Goal: Transaction & Acquisition: Subscribe to service/newsletter

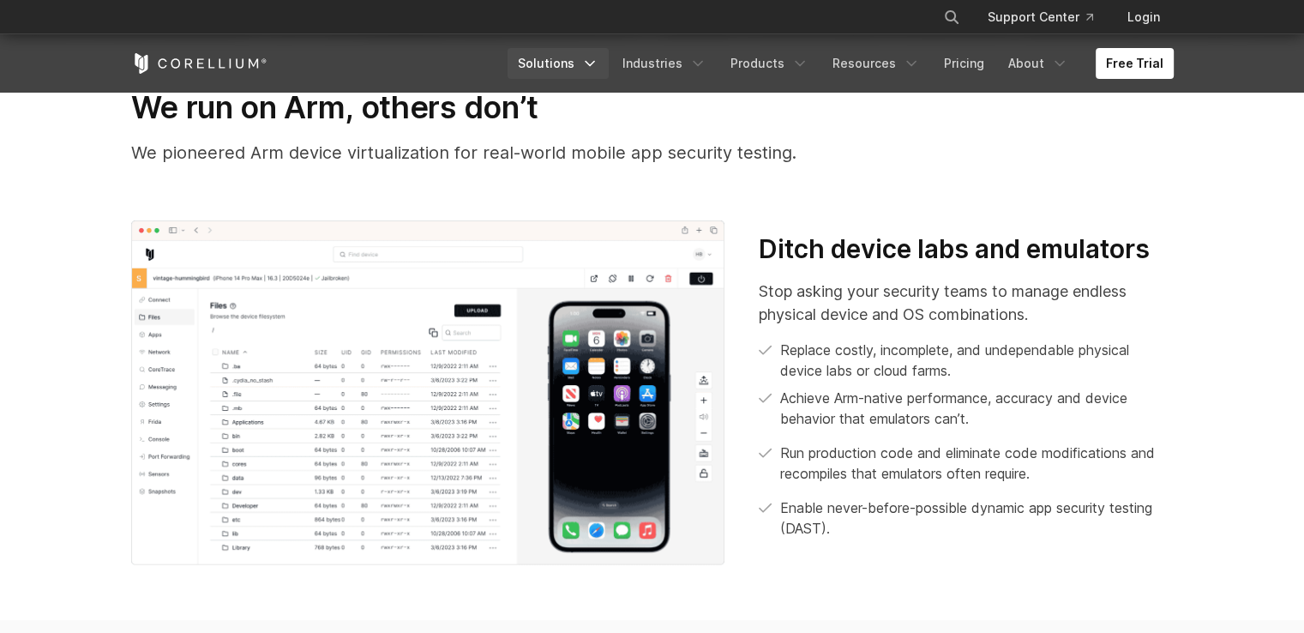
click at [597, 59] on icon "Navigation Menu" at bounding box center [589, 63] width 17 height 17
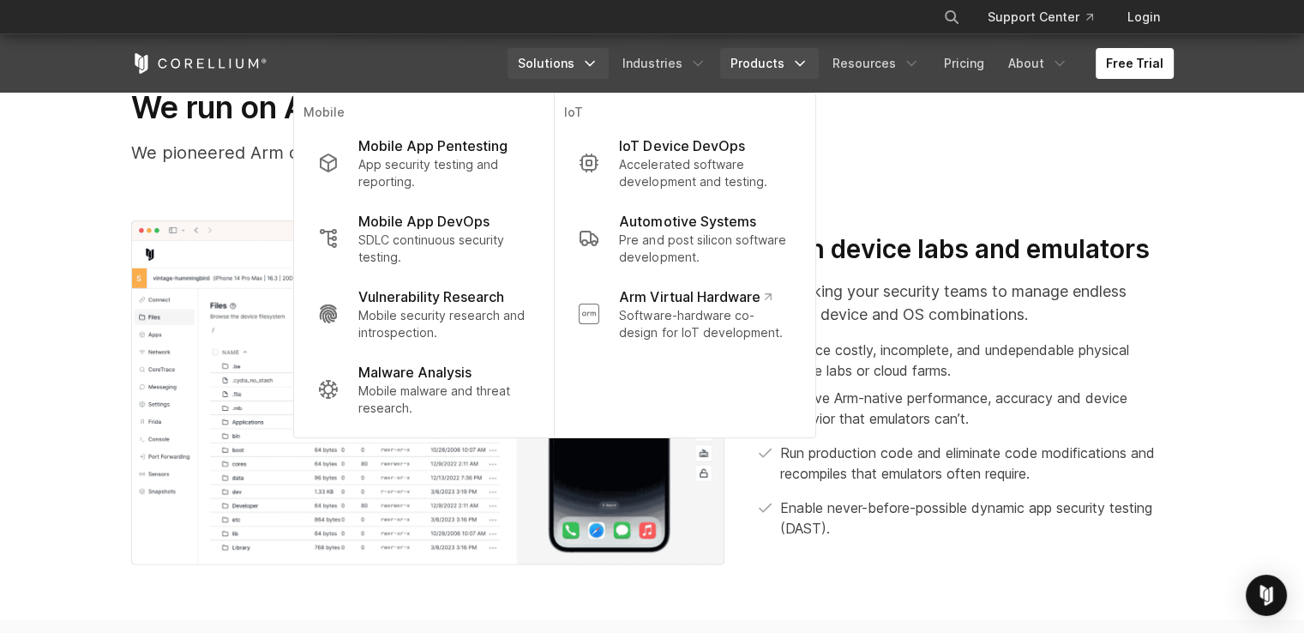
click at [801, 66] on icon "Navigation Menu" at bounding box center [799, 63] width 17 height 17
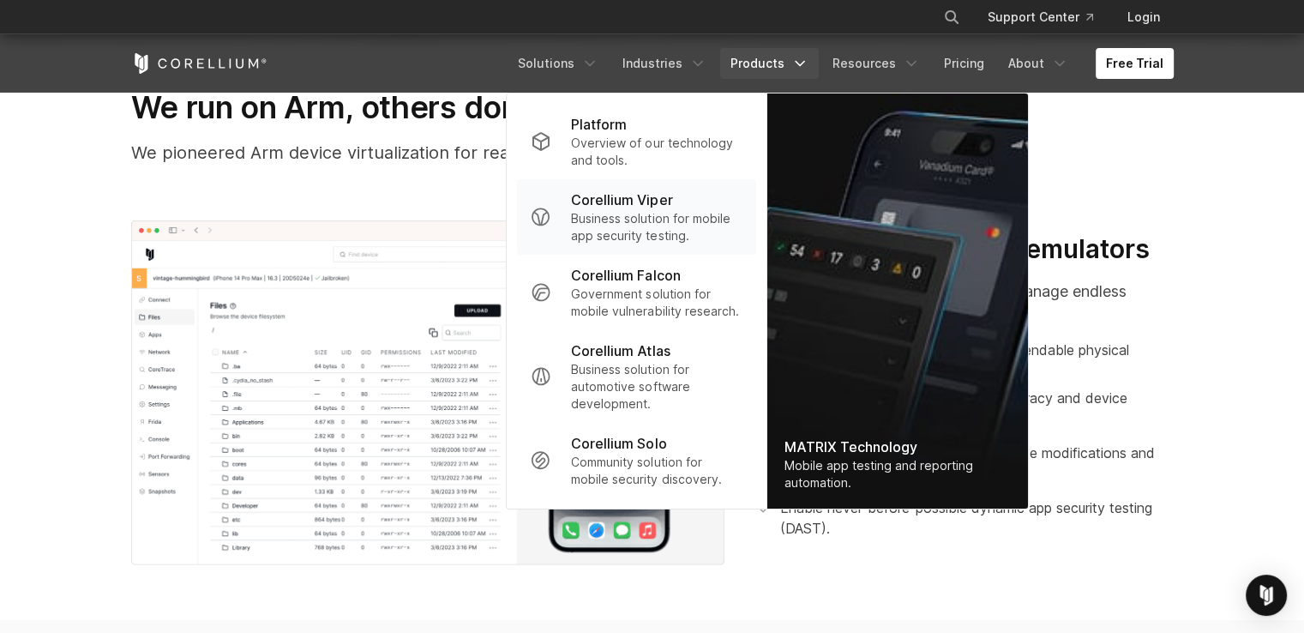
click at [669, 203] on p "Corellium Viper" at bounding box center [621, 199] width 101 height 21
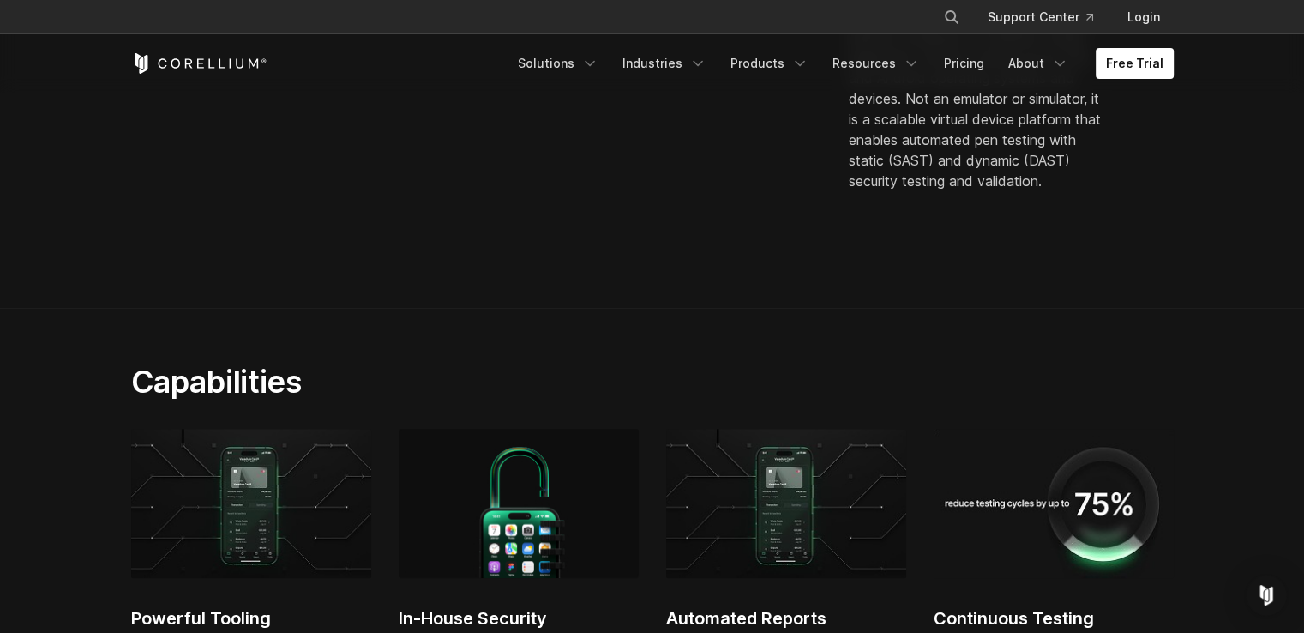
scroll to position [709, 0]
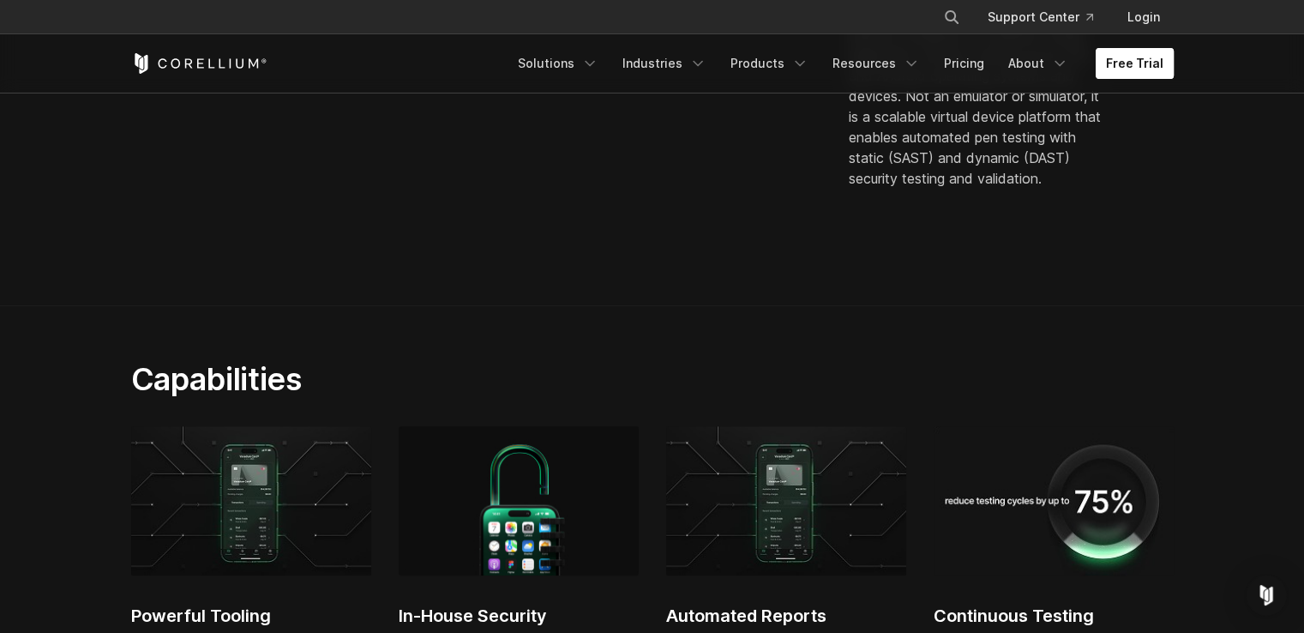
click at [1138, 69] on link "Free Trial" at bounding box center [1134, 63] width 78 height 31
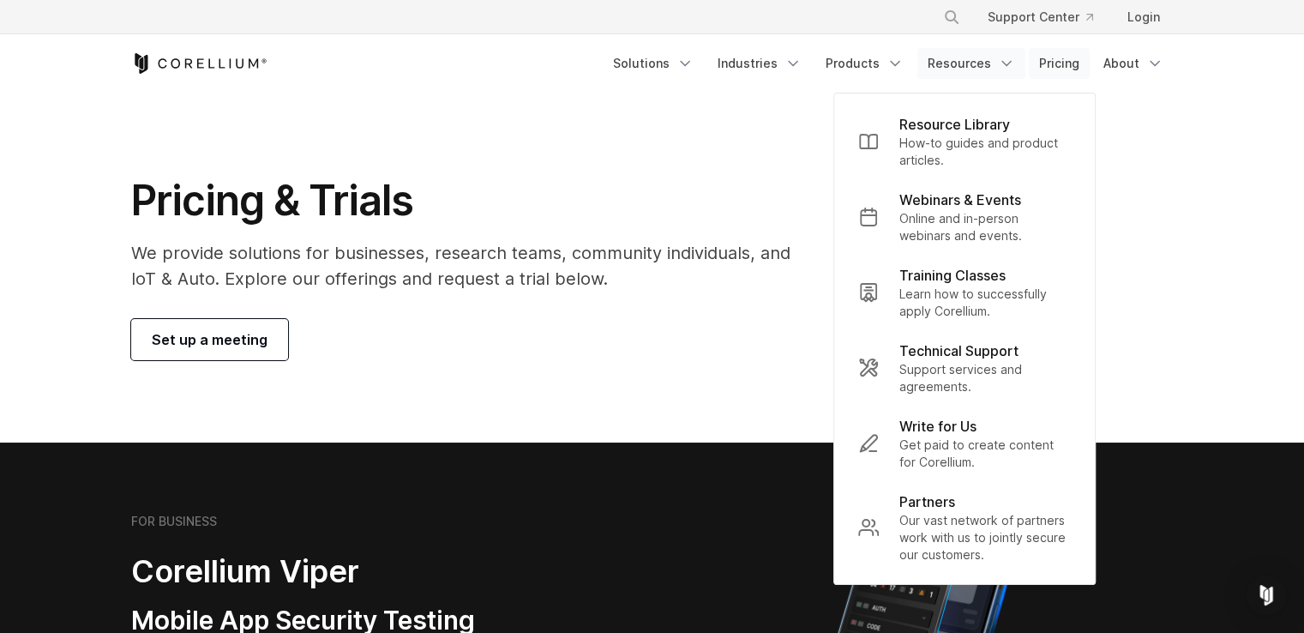
click at [1077, 65] on link "Pricing" at bounding box center [1059, 63] width 61 height 31
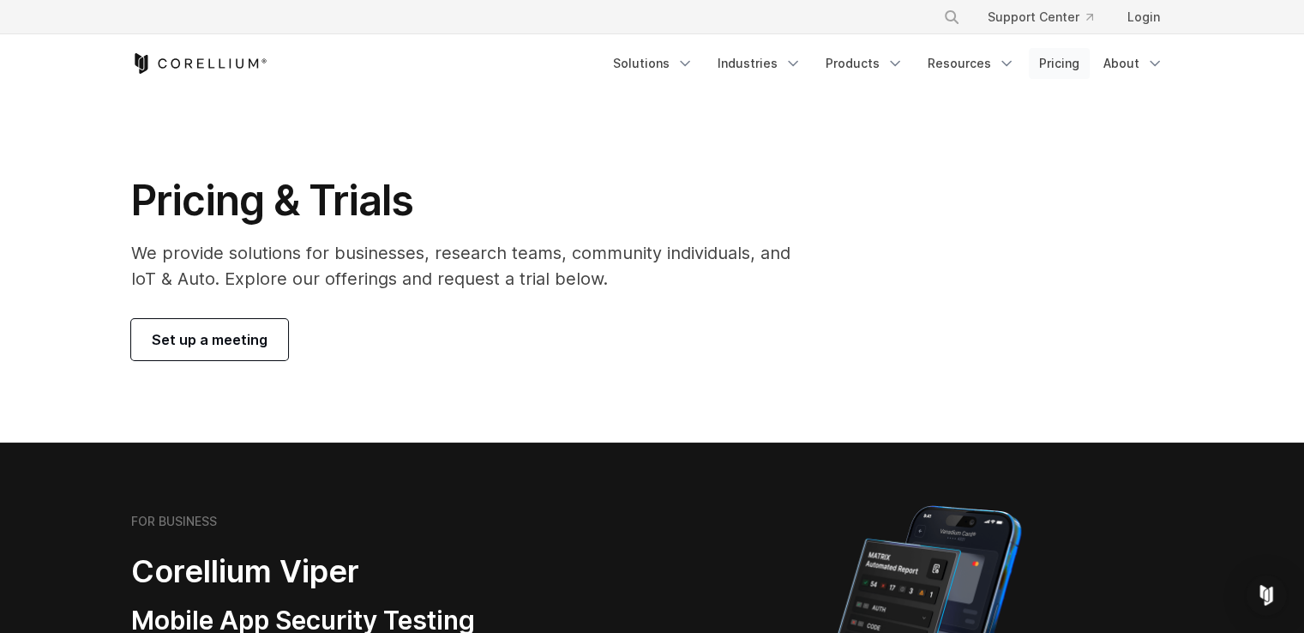
click at [1067, 66] on link "Pricing" at bounding box center [1059, 63] width 61 height 31
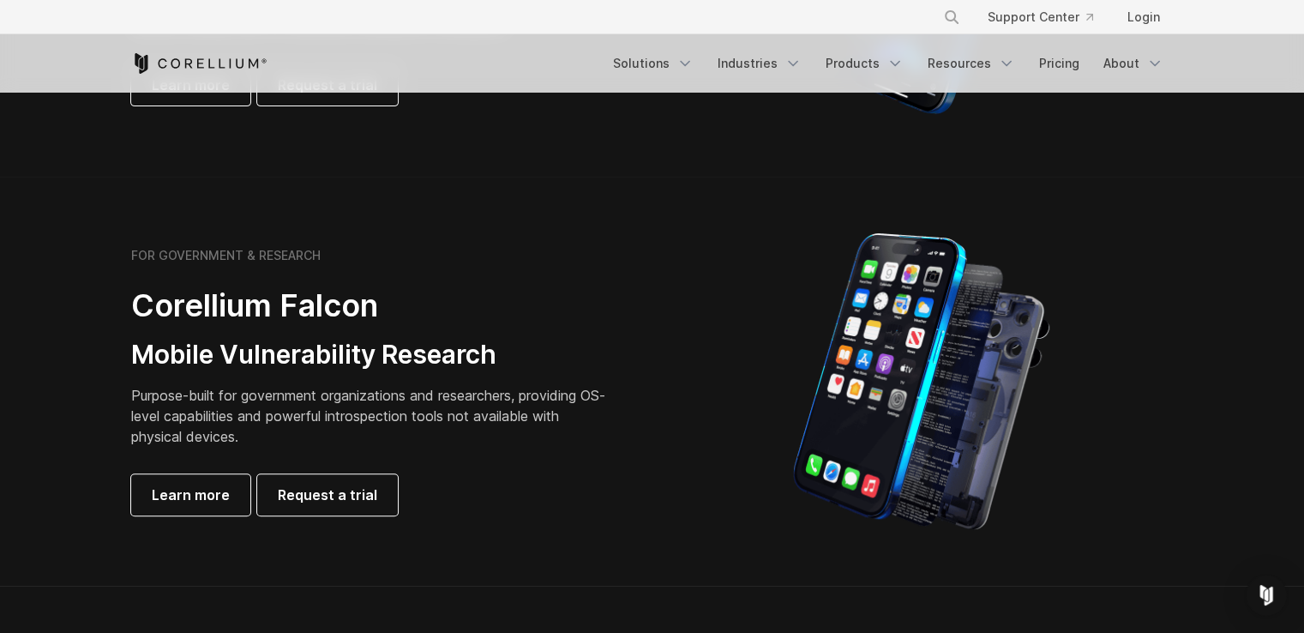
scroll to position [679, 0]
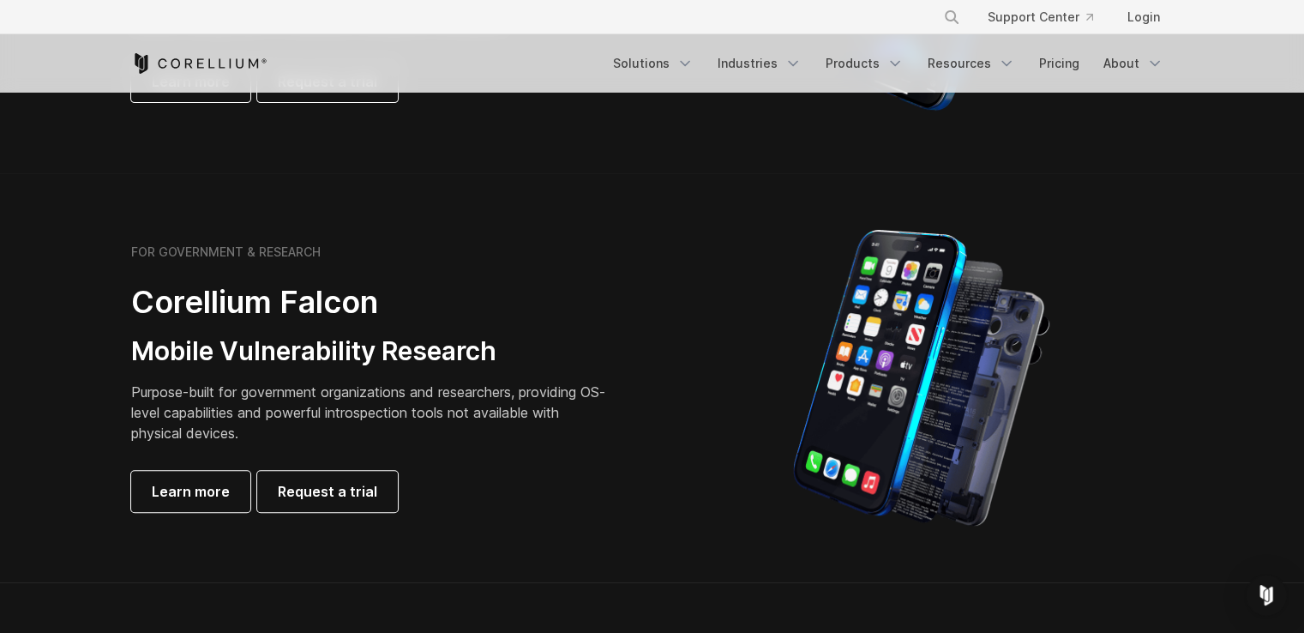
click at [321, 360] on h3 "Mobile Vulnerability Research" at bounding box center [371, 351] width 480 height 33
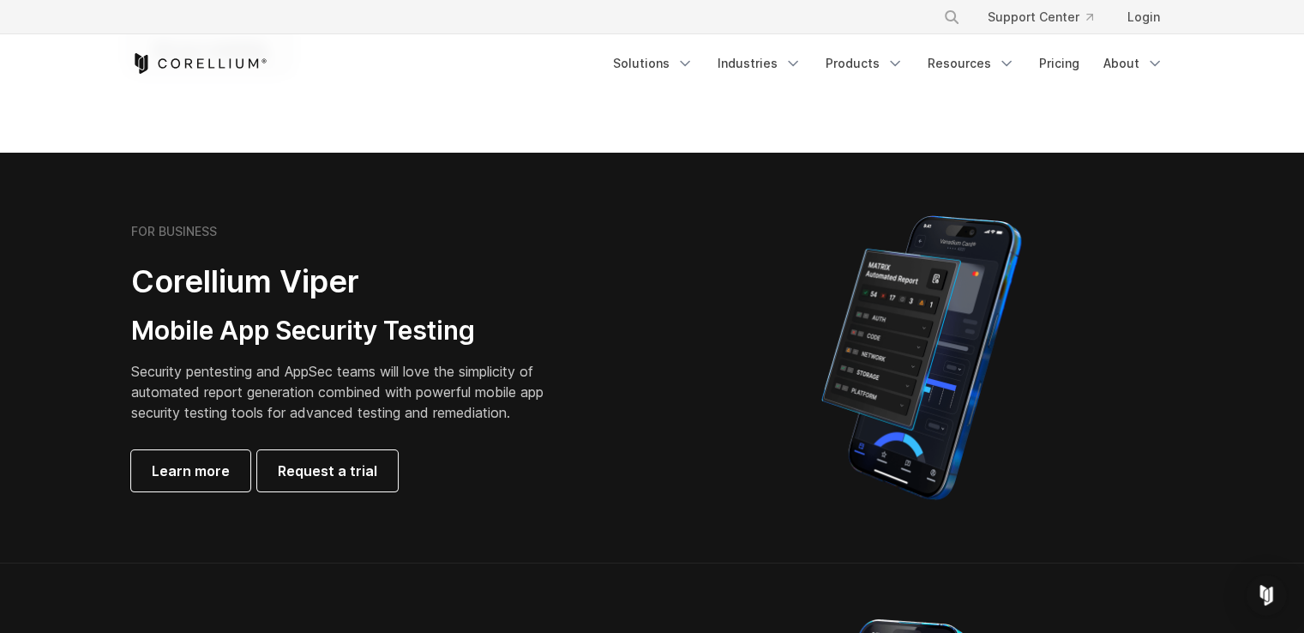
scroll to position [291, 0]
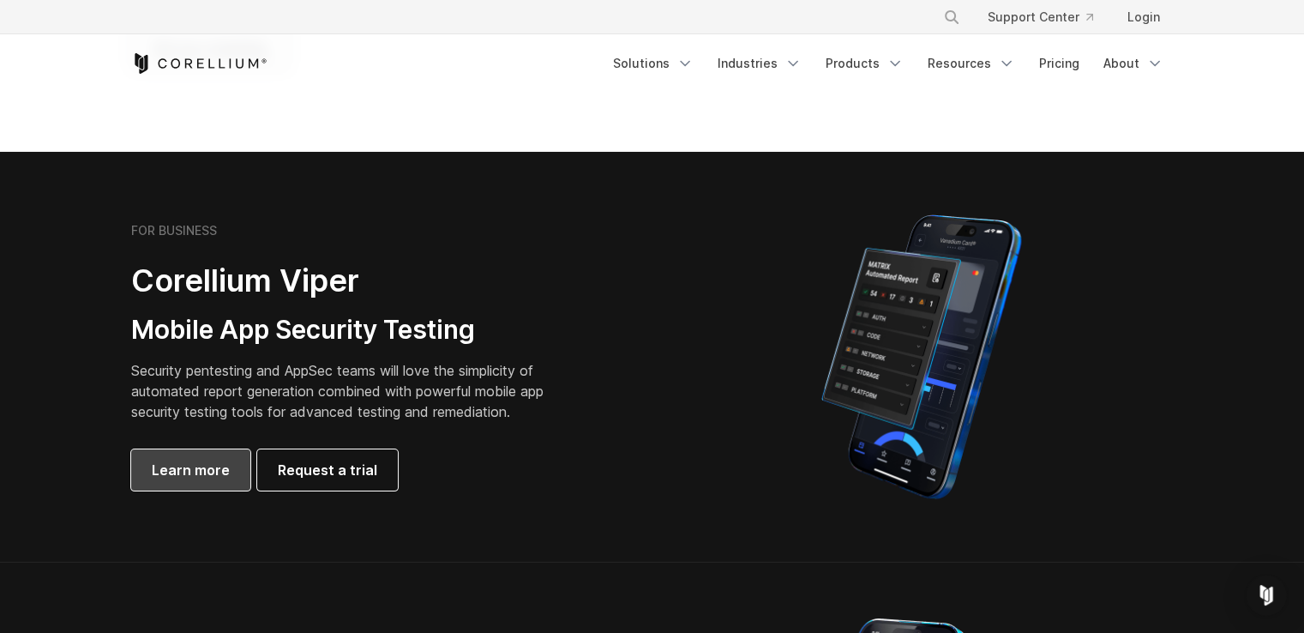
click at [199, 471] on span "Learn more" at bounding box center [191, 469] width 78 height 21
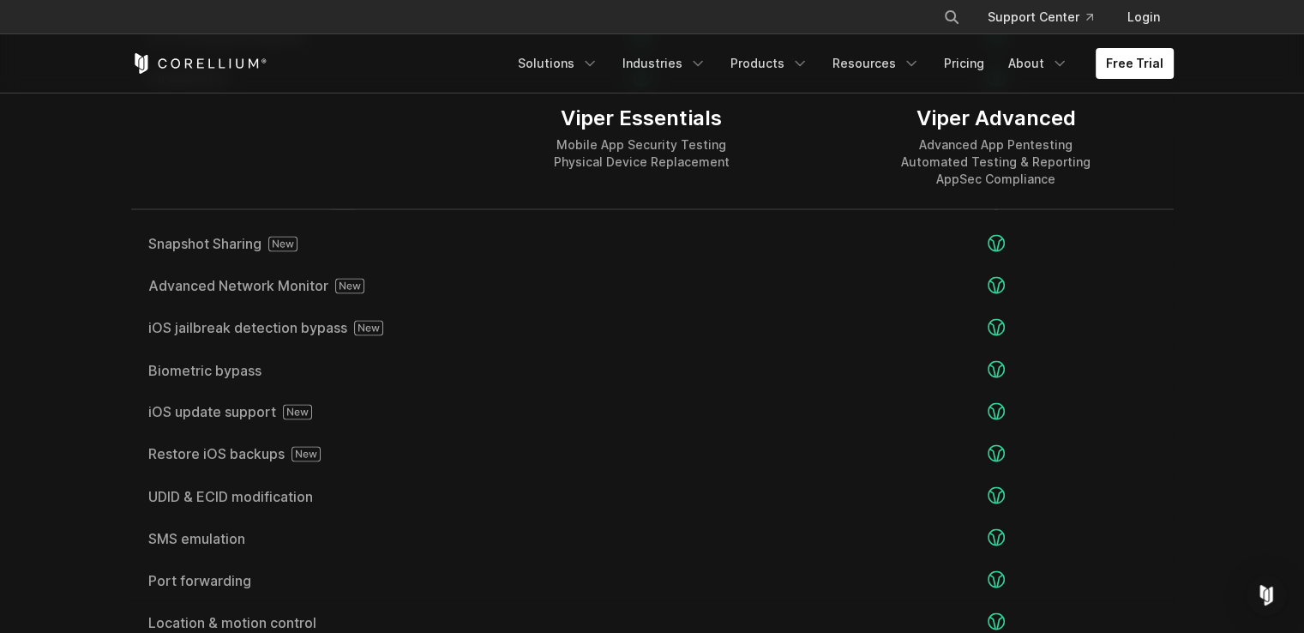
scroll to position [3015, 0]
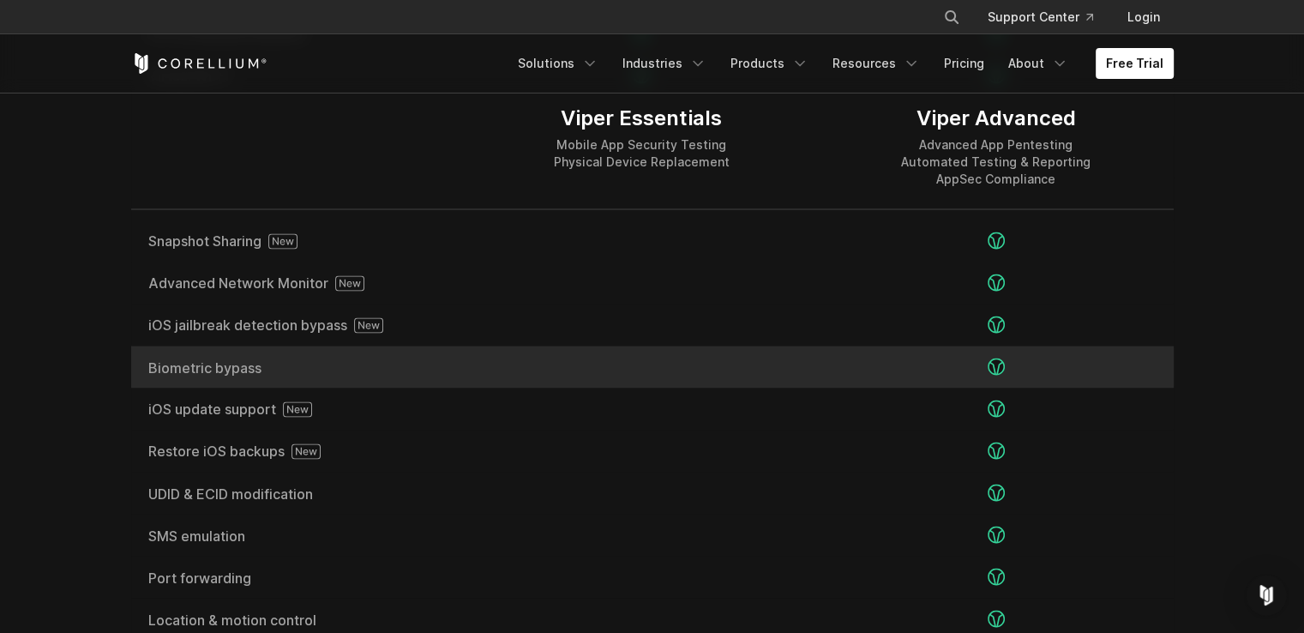
click at [274, 357] on div "Biometric bypass" at bounding box center [297, 366] width 333 height 42
click at [216, 372] on span "Biometric bypass" at bounding box center [297, 367] width 299 height 14
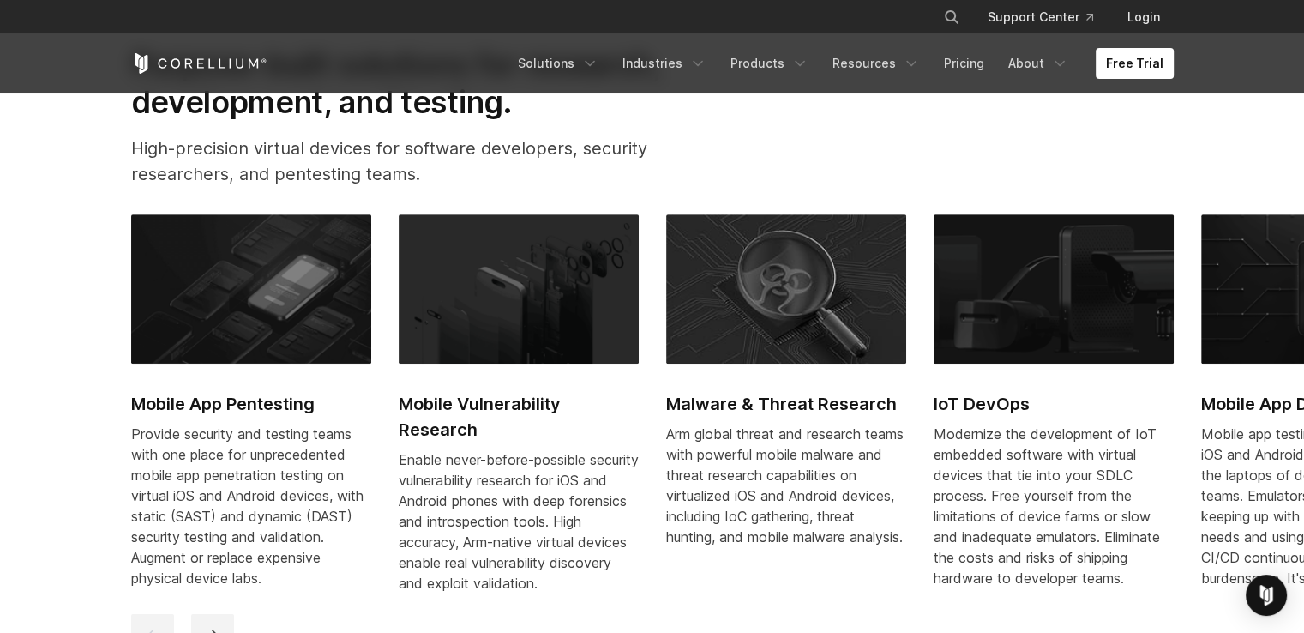
click at [333, 351] on img at bounding box center [251, 288] width 240 height 149
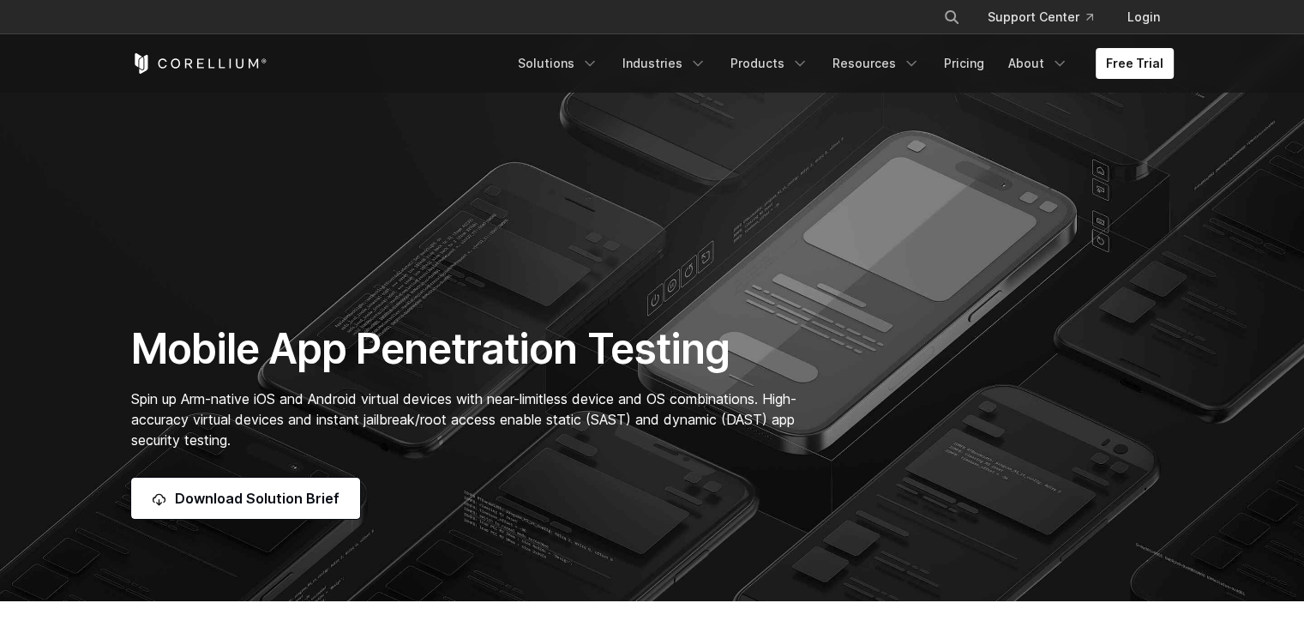
scroll to position [326, 0]
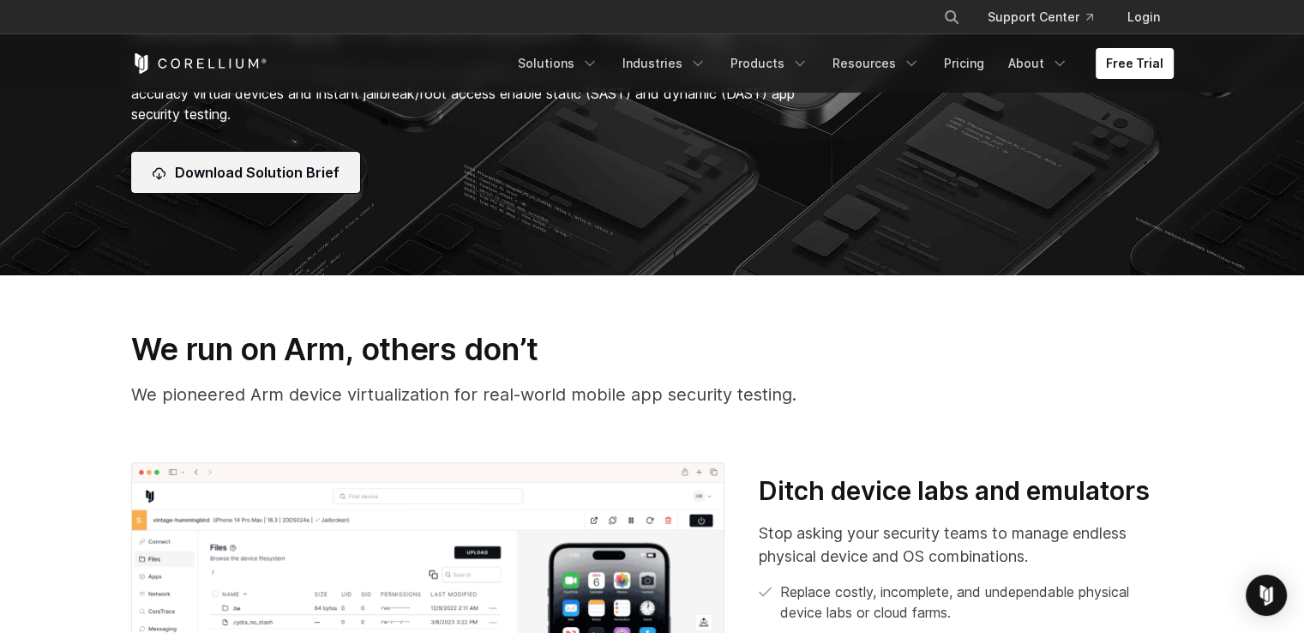
click at [298, 175] on span "Download Solution Brief" at bounding box center [257, 172] width 165 height 21
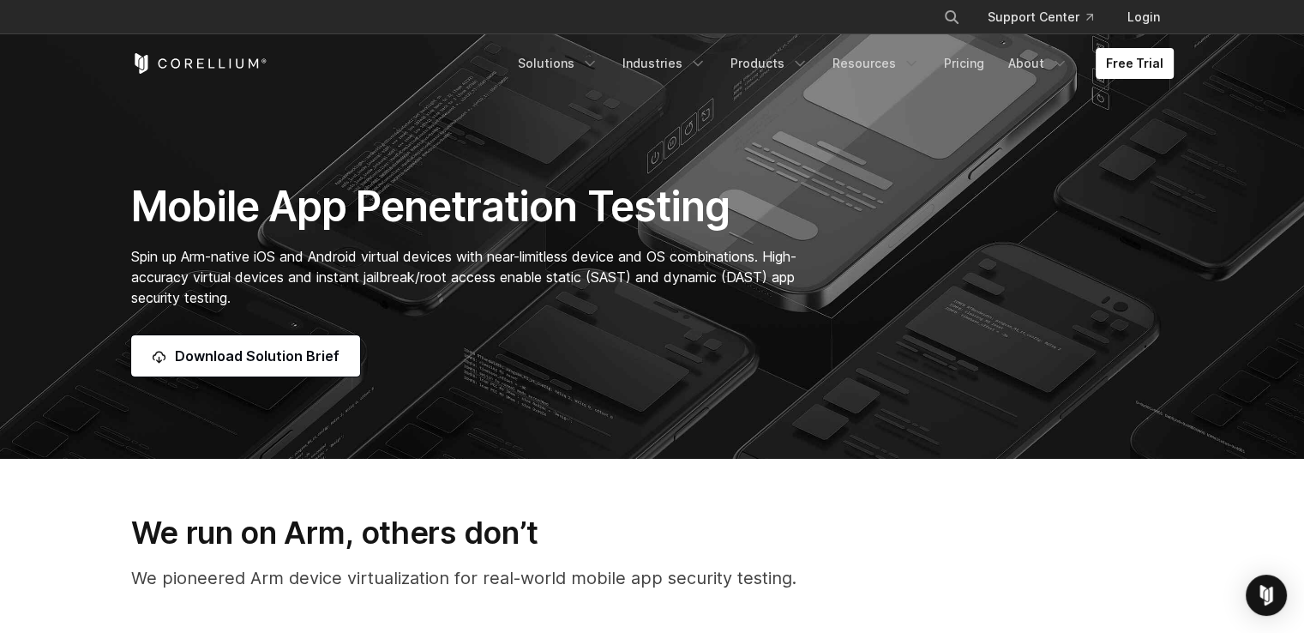
scroll to position [0, 0]
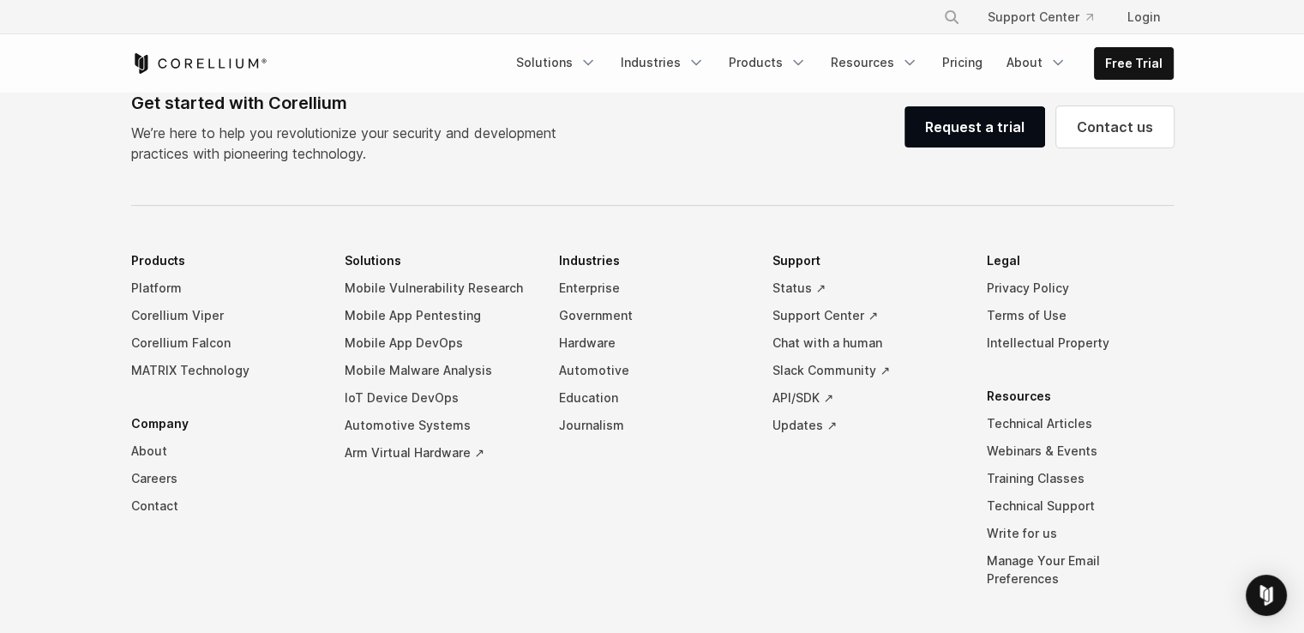
scroll to position [1478, 0]
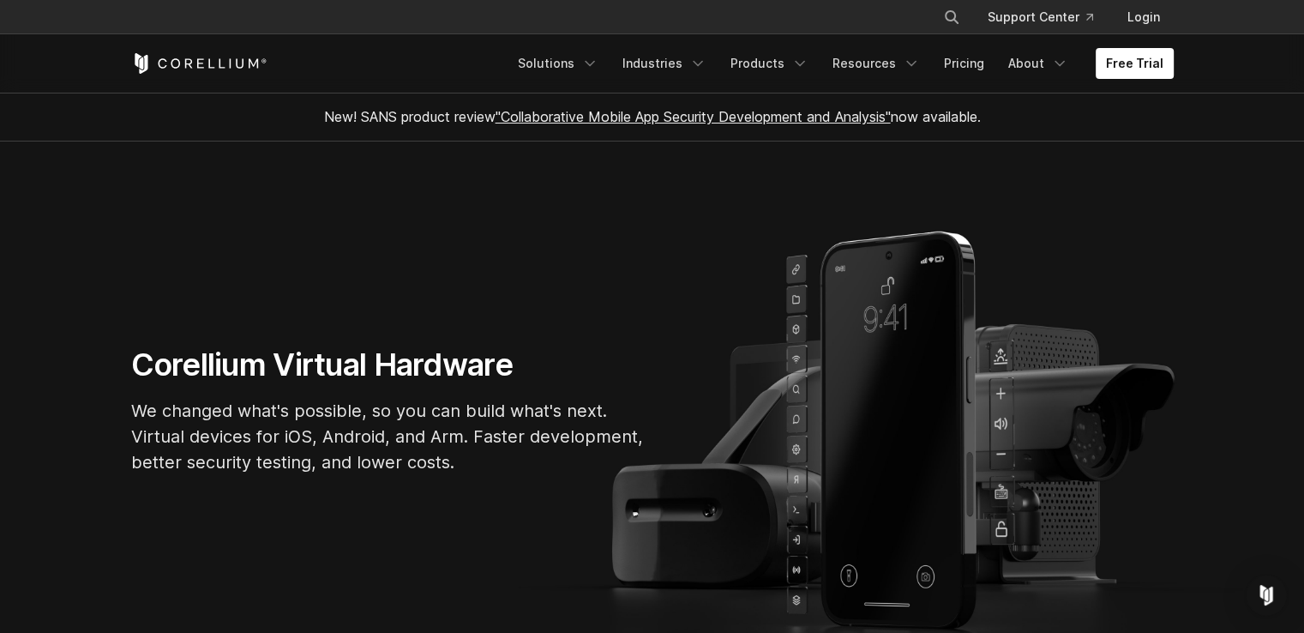
click at [200, 69] on icon "Corellium Home" at bounding box center [199, 63] width 136 height 21
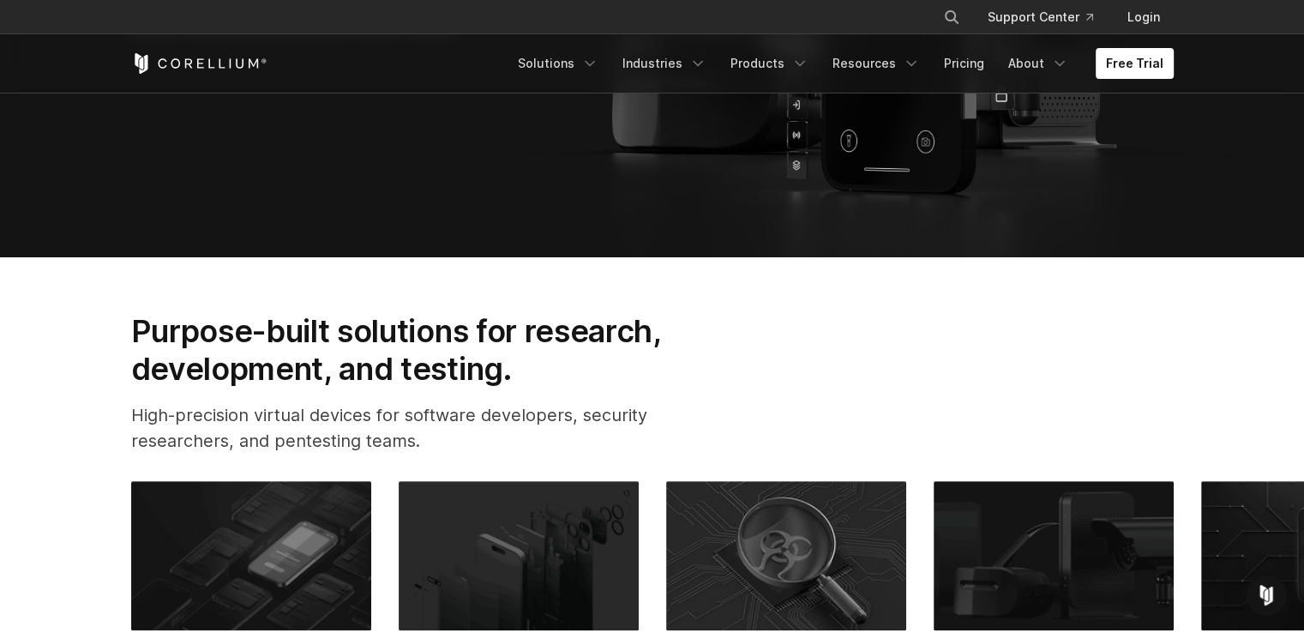
scroll to position [428, 0]
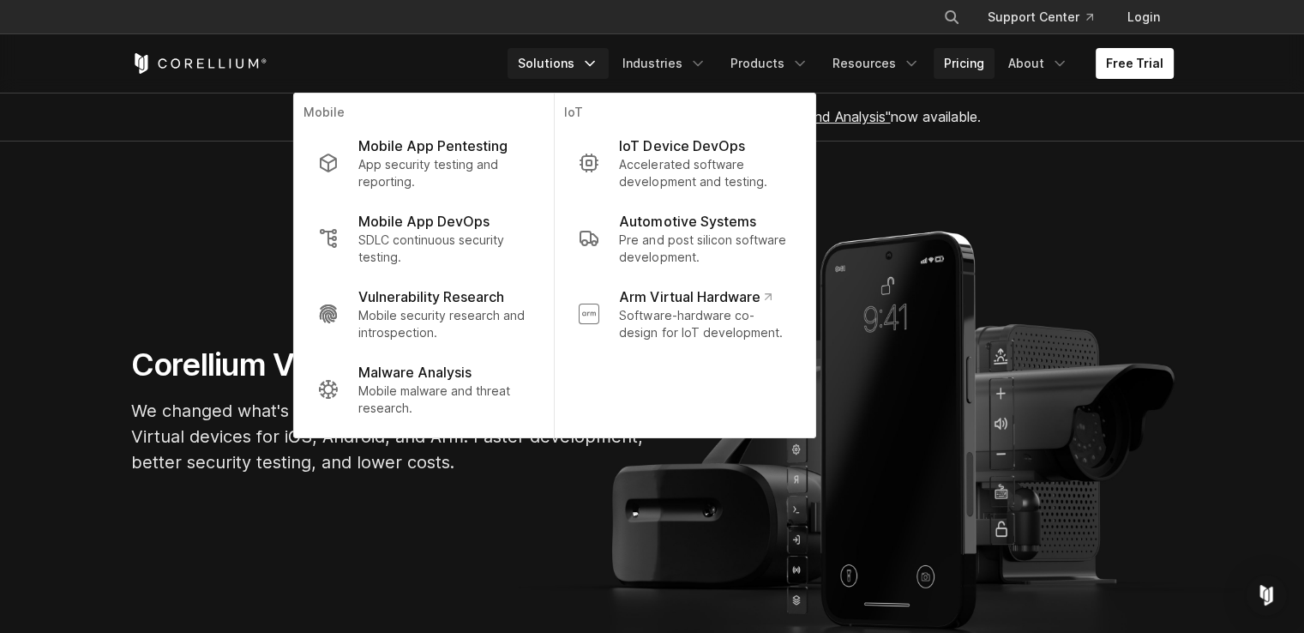
click at [966, 67] on link "Pricing" at bounding box center [963, 63] width 61 height 31
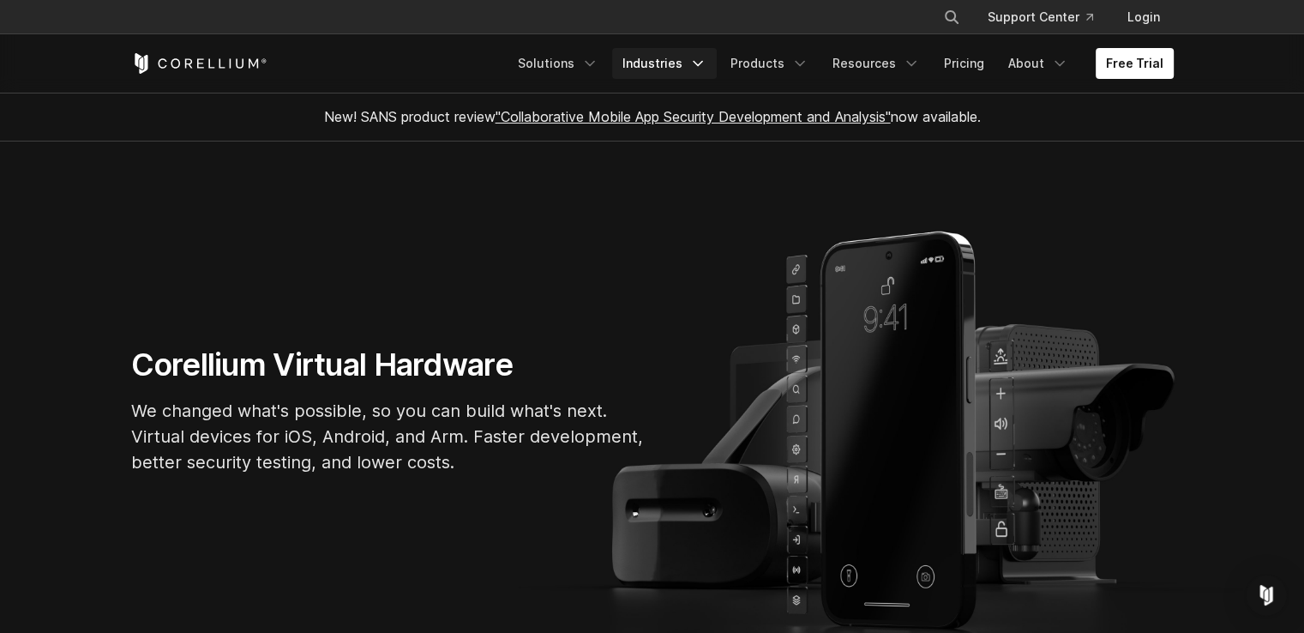
click at [704, 66] on icon "Navigation Menu" at bounding box center [697, 63] width 17 height 17
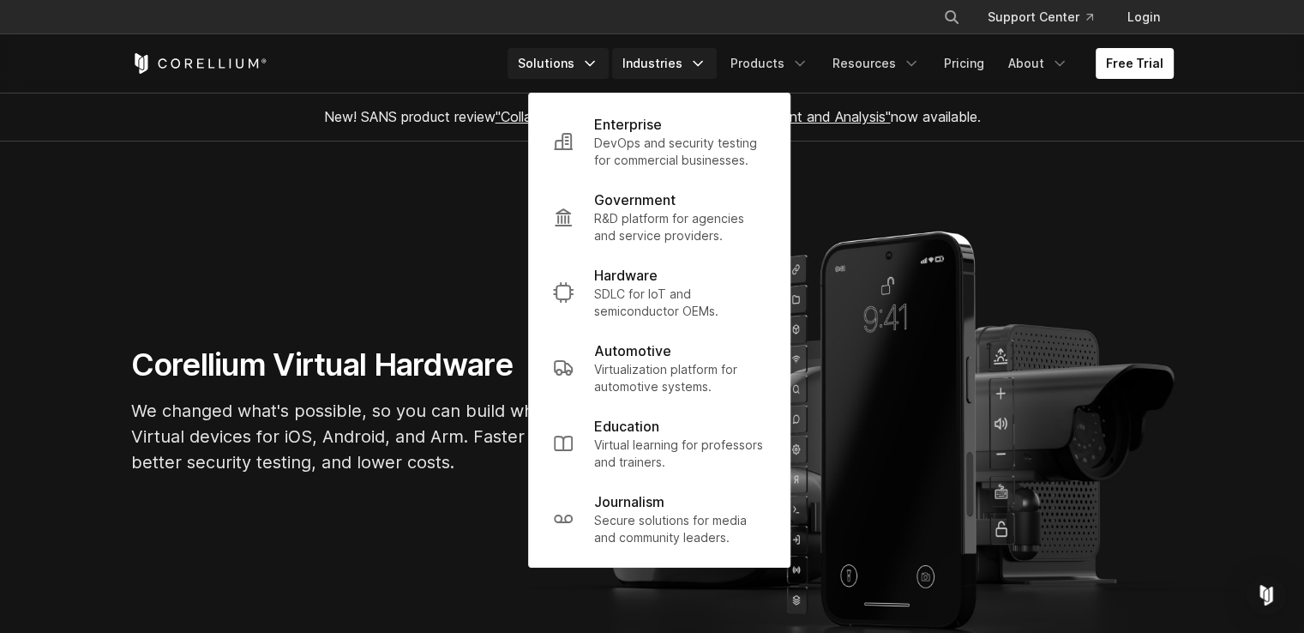
click at [598, 59] on icon "Navigation Menu" at bounding box center [589, 63] width 17 height 17
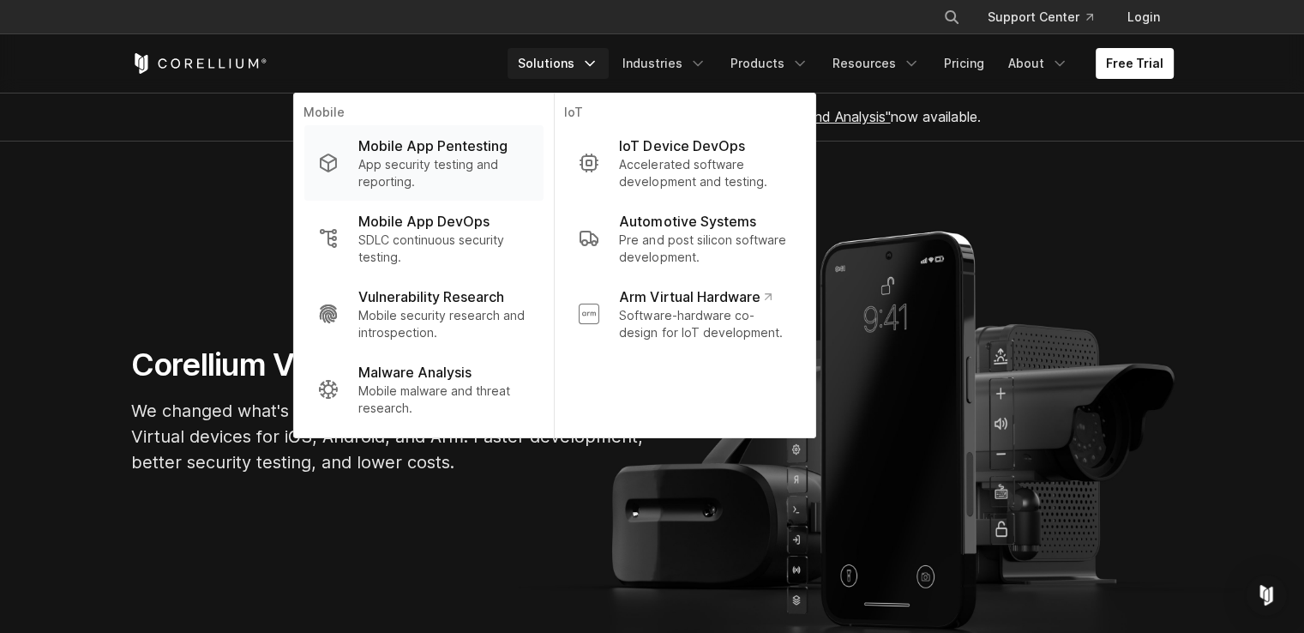
click at [477, 148] on p "Mobile App Pentesting" at bounding box center [432, 145] width 149 height 21
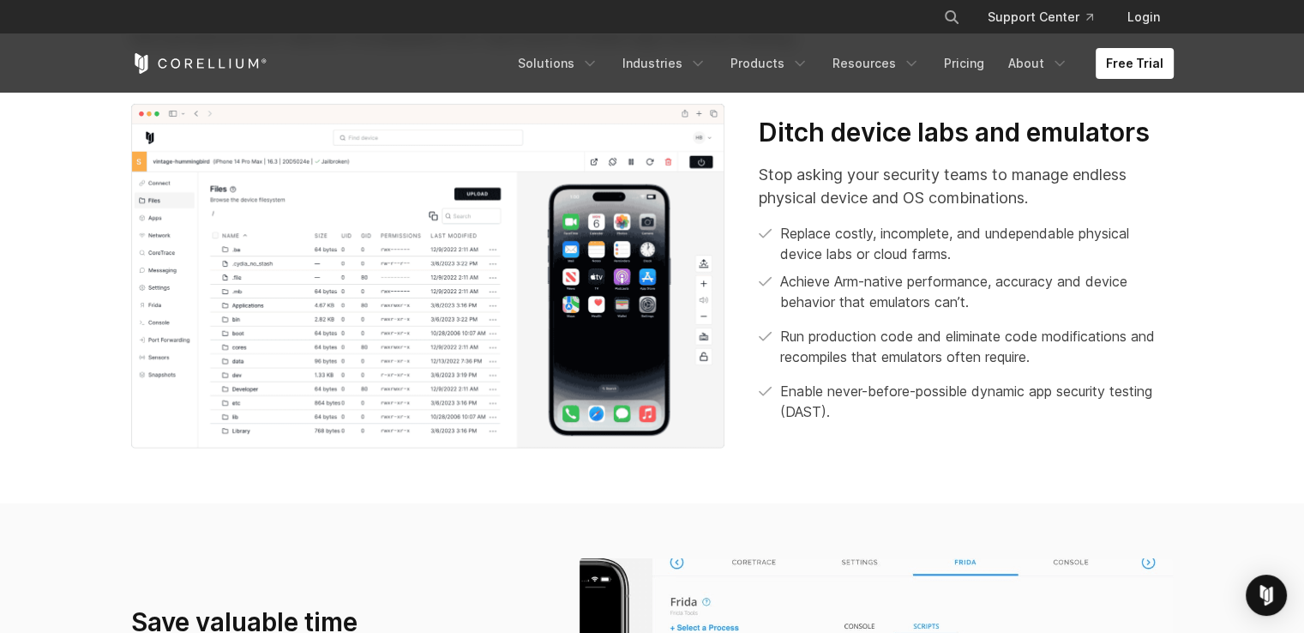
scroll to position [685, 0]
click at [1142, 69] on link "Free Trial" at bounding box center [1134, 63] width 78 height 31
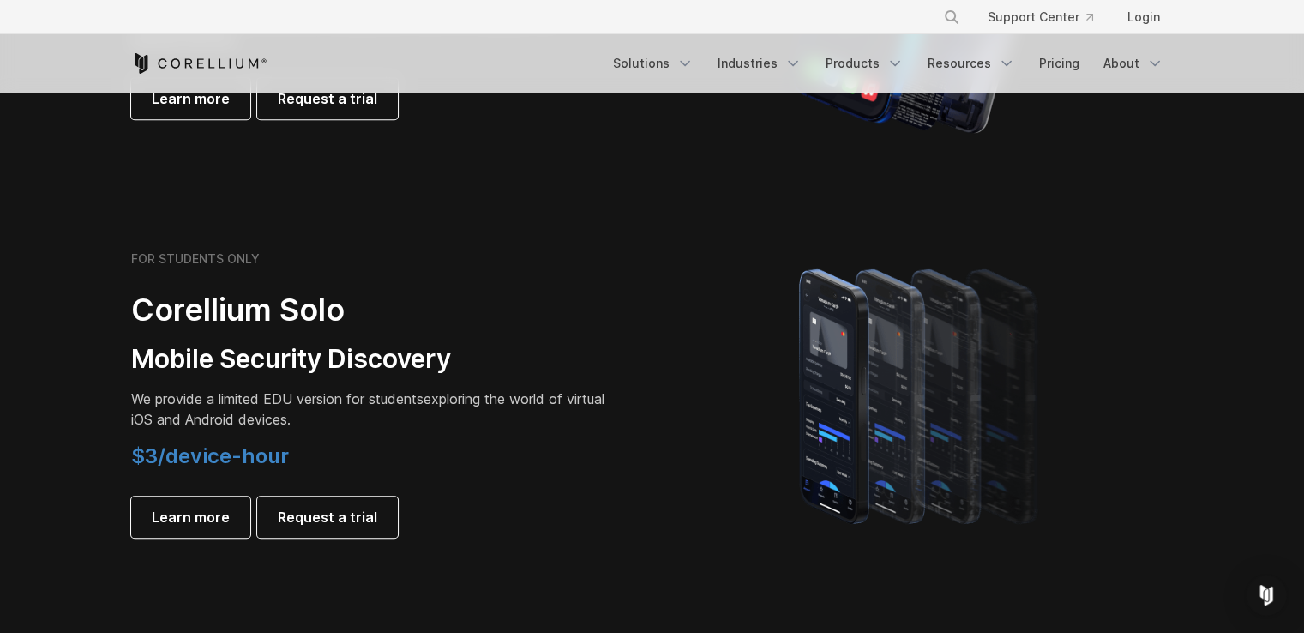
scroll to position [1072, 0]
click at [365, 519] on span "Request a trial" at bounding box center [327, 516] width 99 height 21
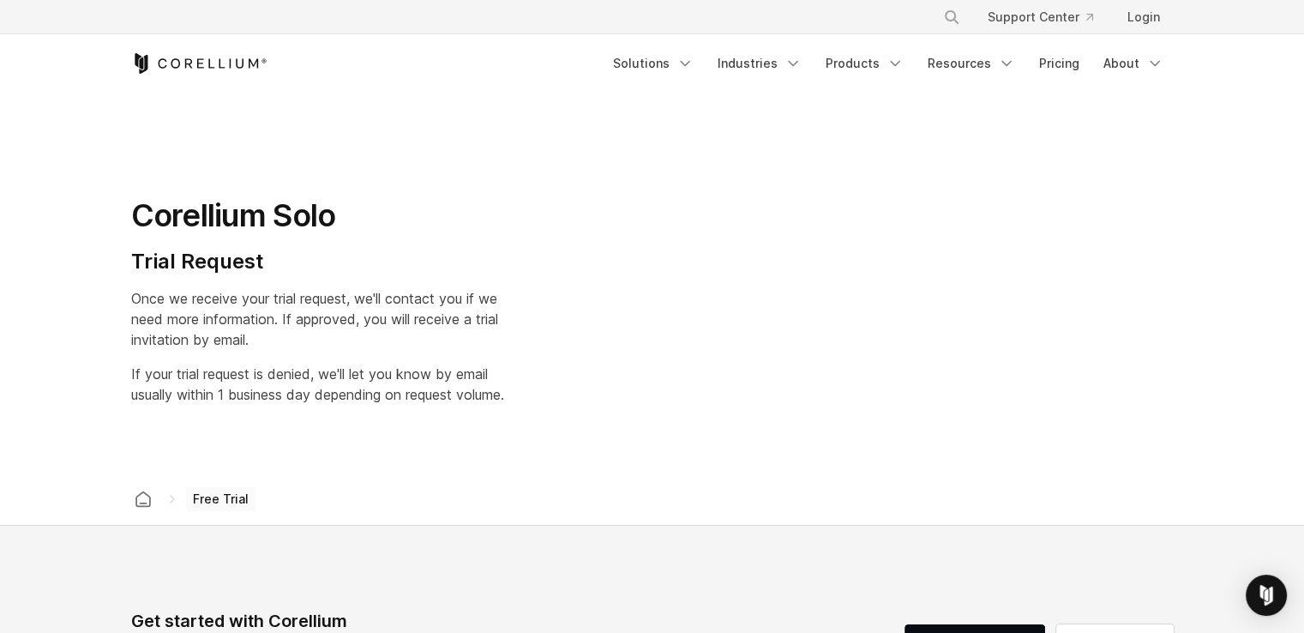
select select "**"
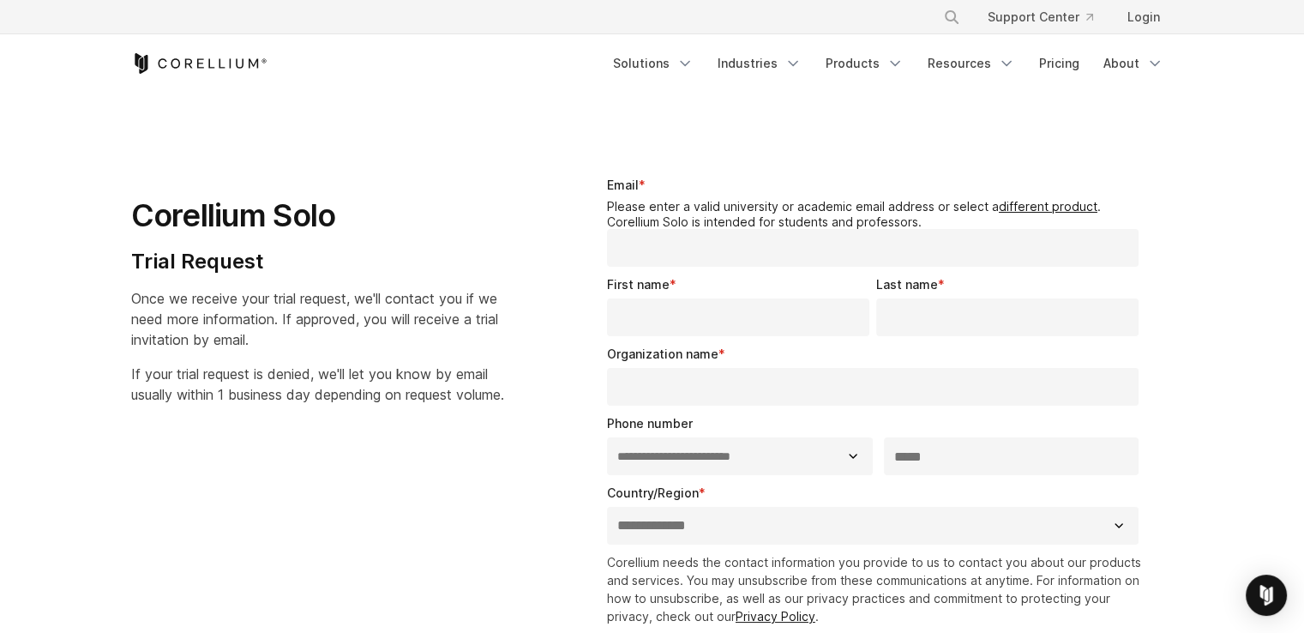
click at [652, 248] on input "Email *" at bounding box center [873, 248] width 532 height 38
type input "**********"
click at [648, 323] on div "First name *" at bounding box center [741, 305] width 269 height 61
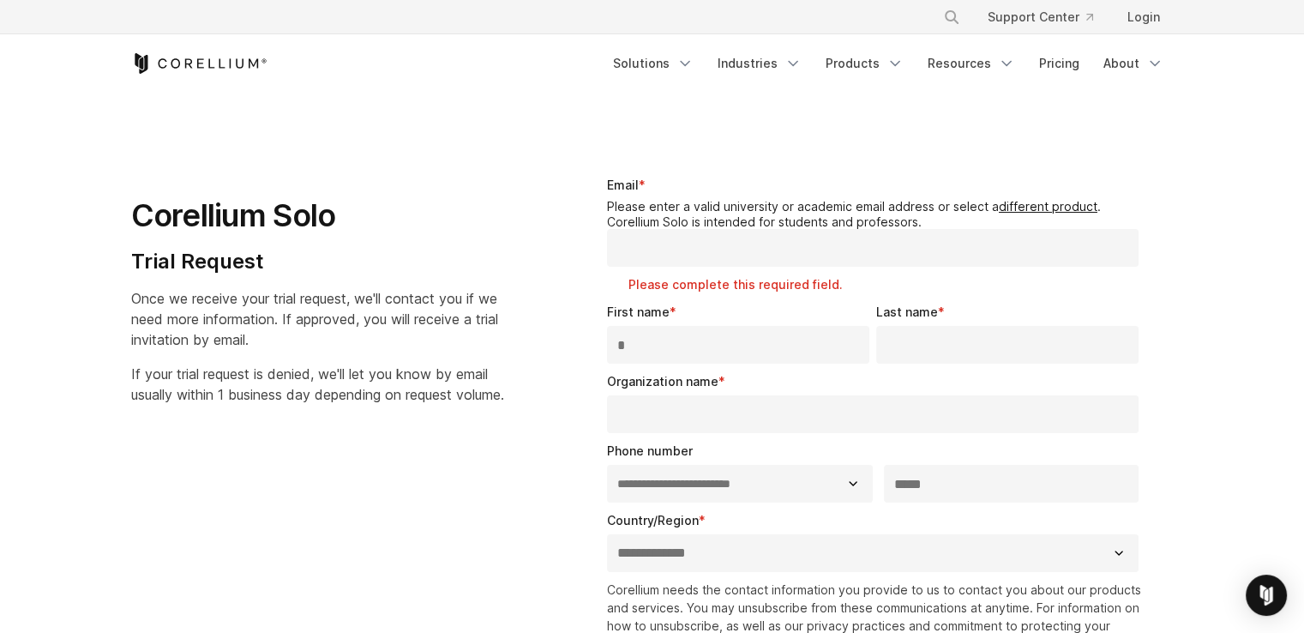
type input "*"
click at [657, 247] on input "Email *" at bounding box center [873, 248] width 532 height 38
click at [1021, 202] on link "different product" at bounding box center [1048, 206] width 99 height 15
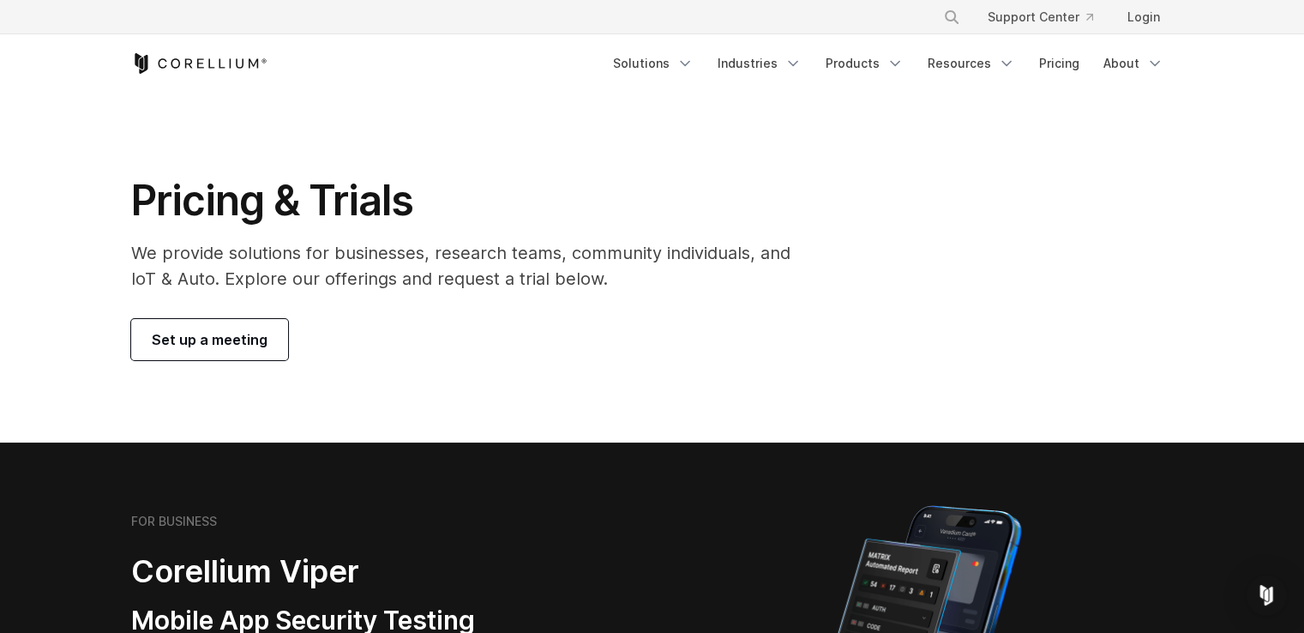
click at [223, 354] on link "Set up a meeting" at bounding box center [209, 339] width 157 height 41
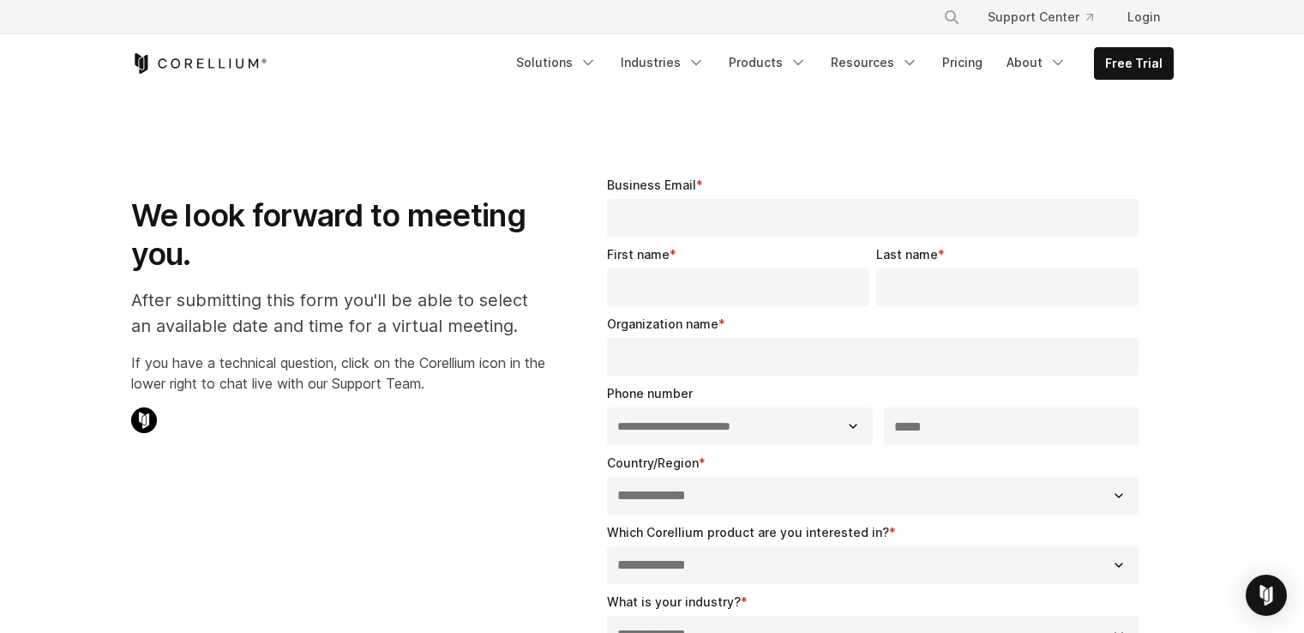
select select "**"
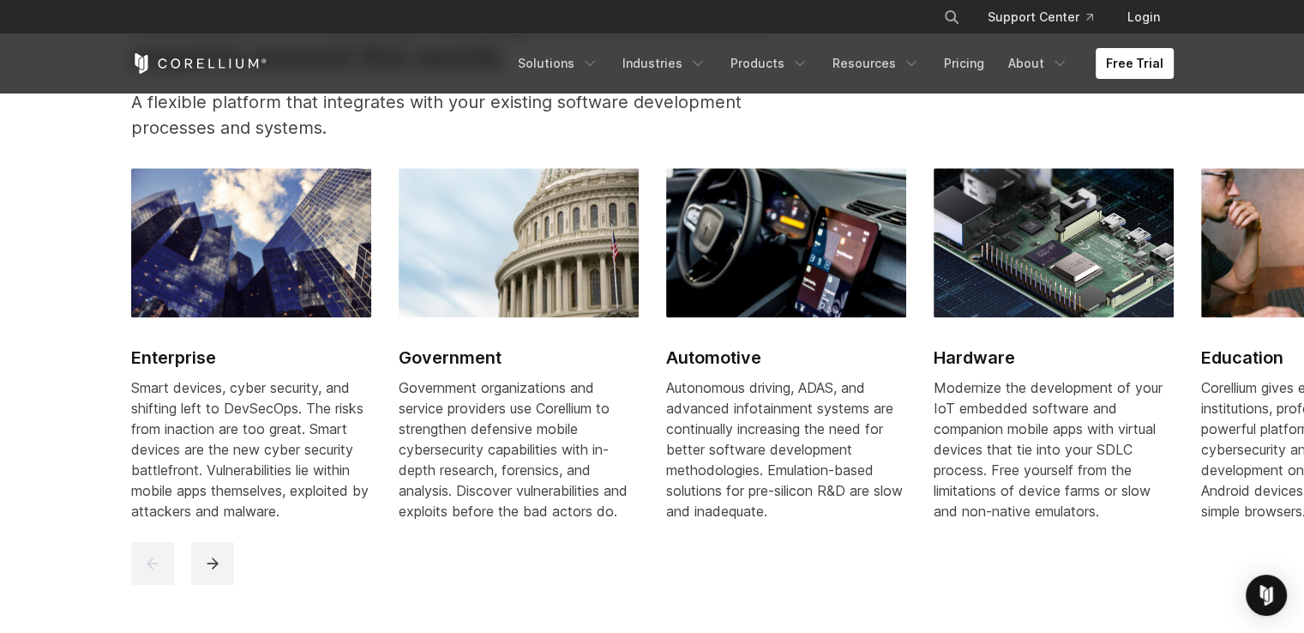
scroll to position [2008, 0]
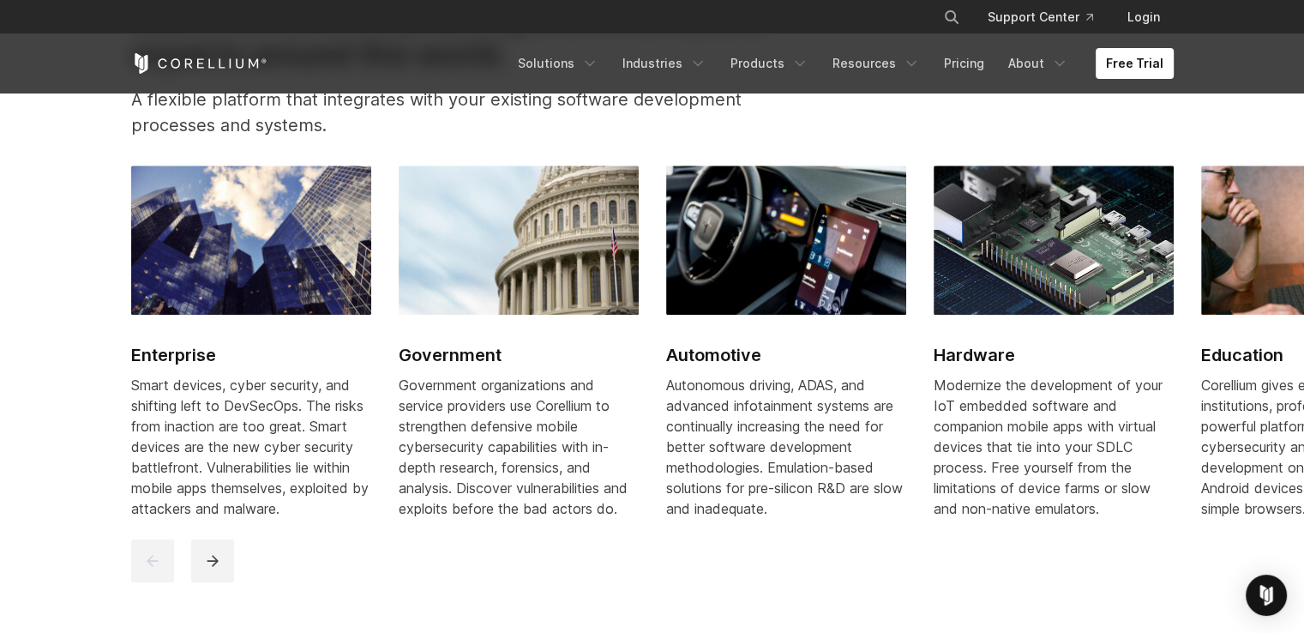
click at [254, 368] on h2 "Enterprise" at bounding box center [251, 355] width 240 height 26
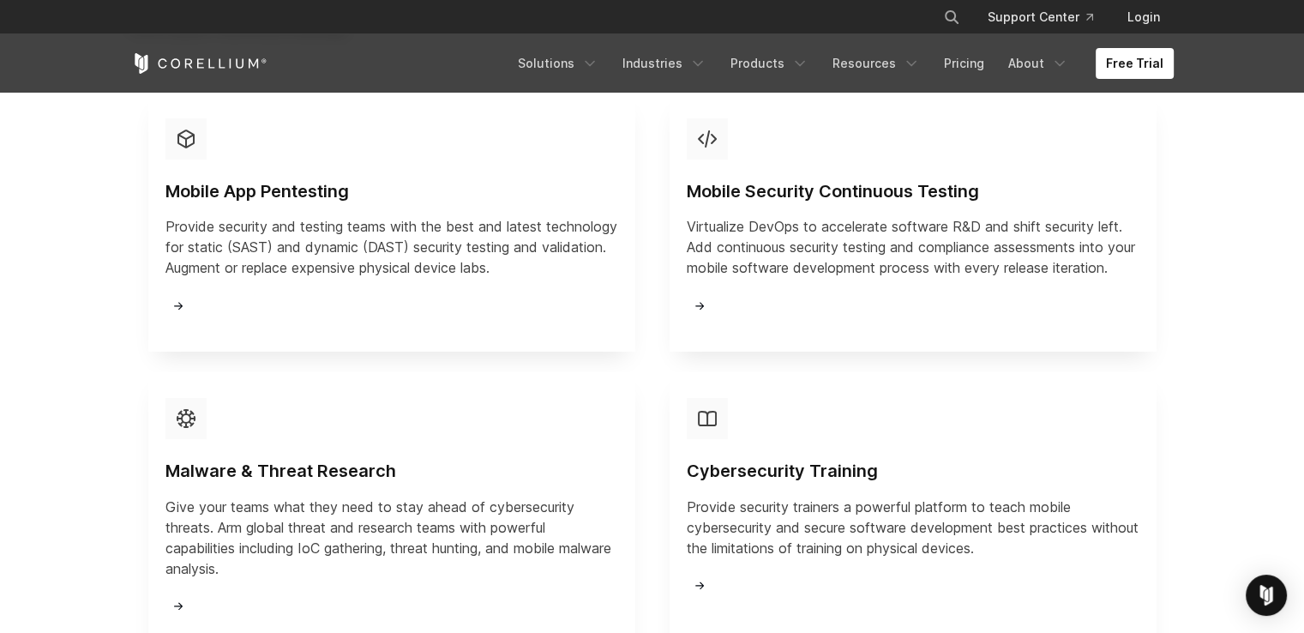
scroll to position [1905, 0]
click at [276, 232] on div "Mobile App Pentesting Provide security and testing teams with the best and late…" at bounding box center [391, 224] width 453 height 208
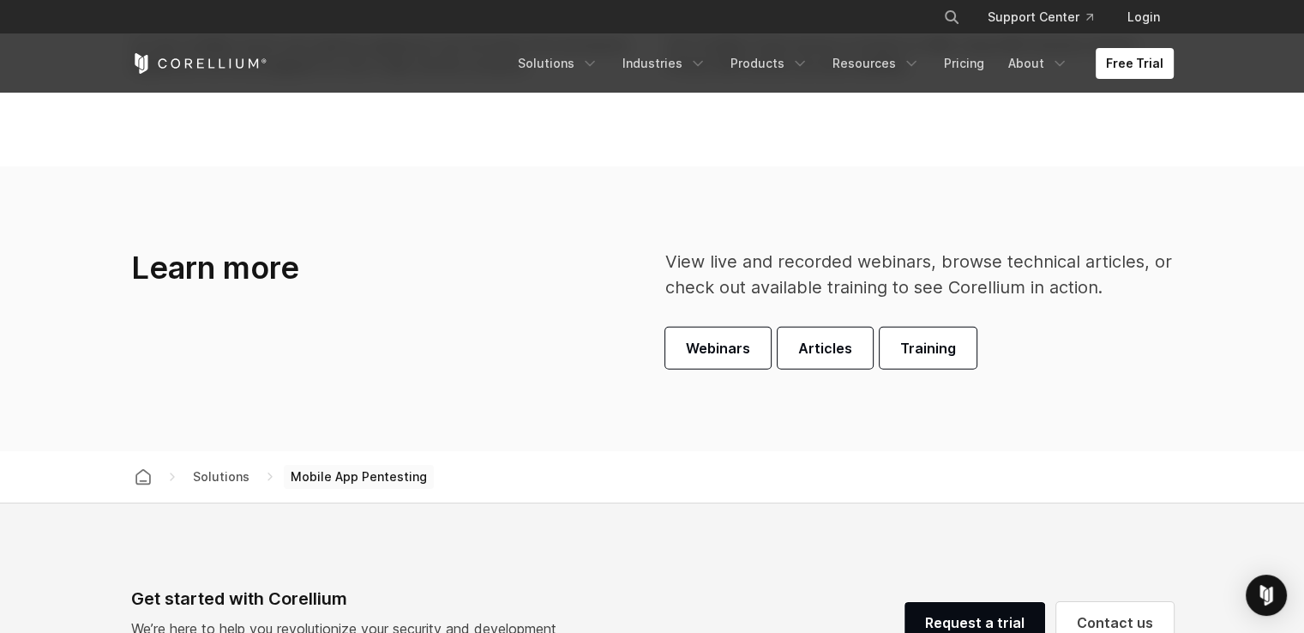
scroll to position [4806, 0]
drag, startPoint x: 342, startPoint y: 414, endPoint x: 343, endPoint y: 427, distance: 12.9
click at [343, 427] on section "Learn more View live and recorded webinars, browse technical articles, or check…" at bounding box center [652, 307] width 1304 height 285
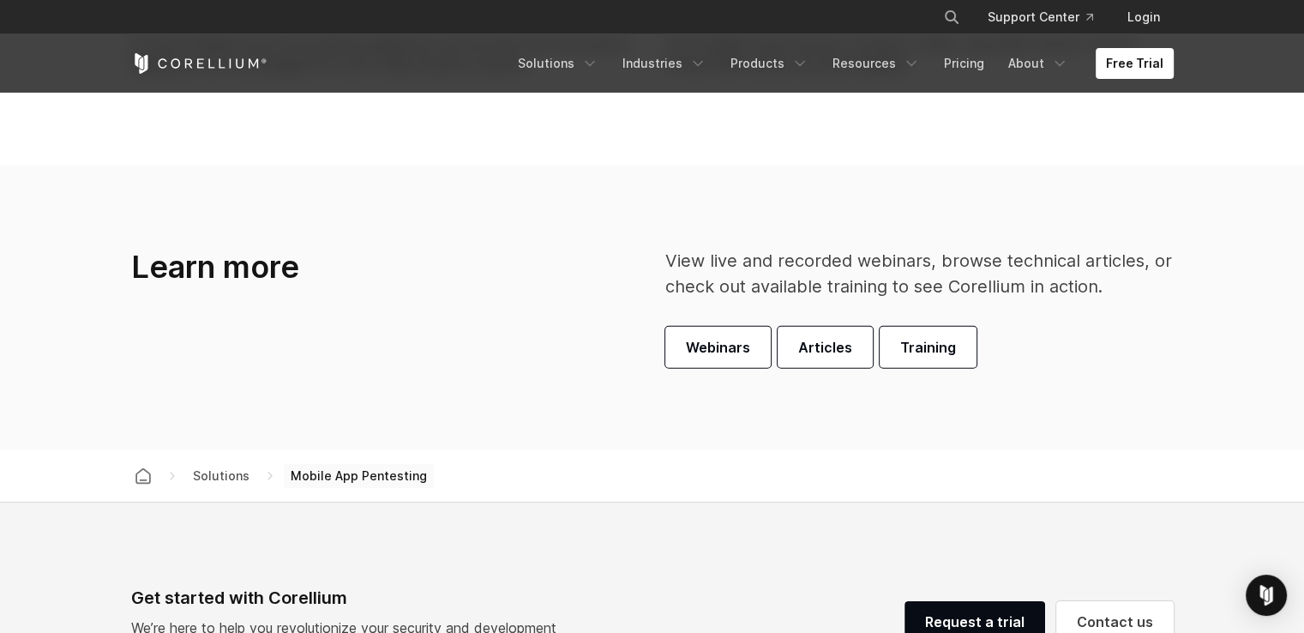
click at [343, 427] on section "Learn more View live and recorded webinars, browse technical articles, or check…" at bounding box center [652, 307] width 1304 height 285
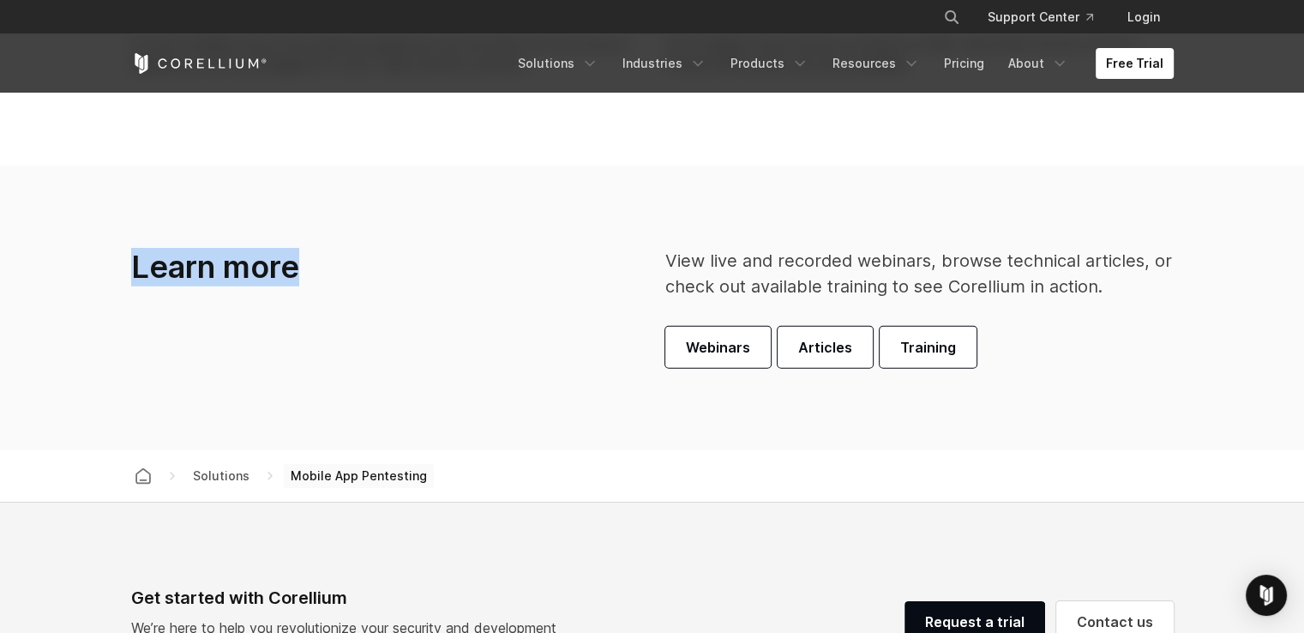
click at [343, 427] on section "Learn more View live and recorded webinars, browse technical articles, or check…" at bounding box center [652, 307] width 1304 height 285
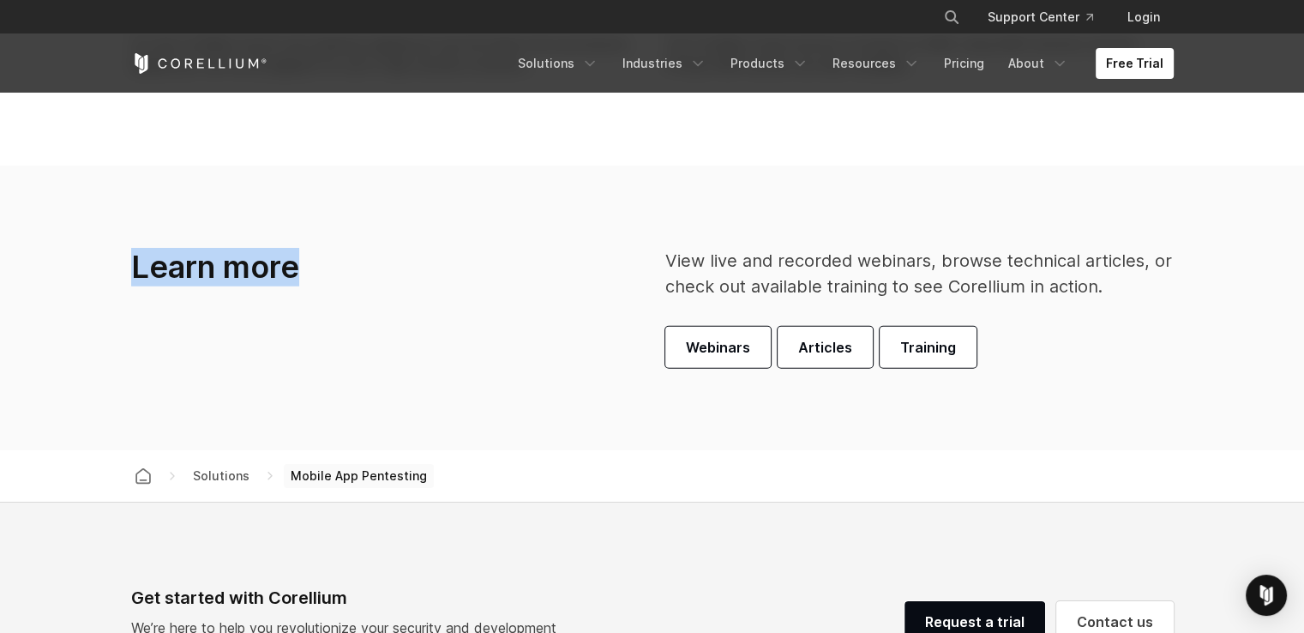
click at [343, 427] on section "Learn more View live and recorded webinars, browse technical articles, or check…" at bounding box center [652, 307] width 1304 height 285
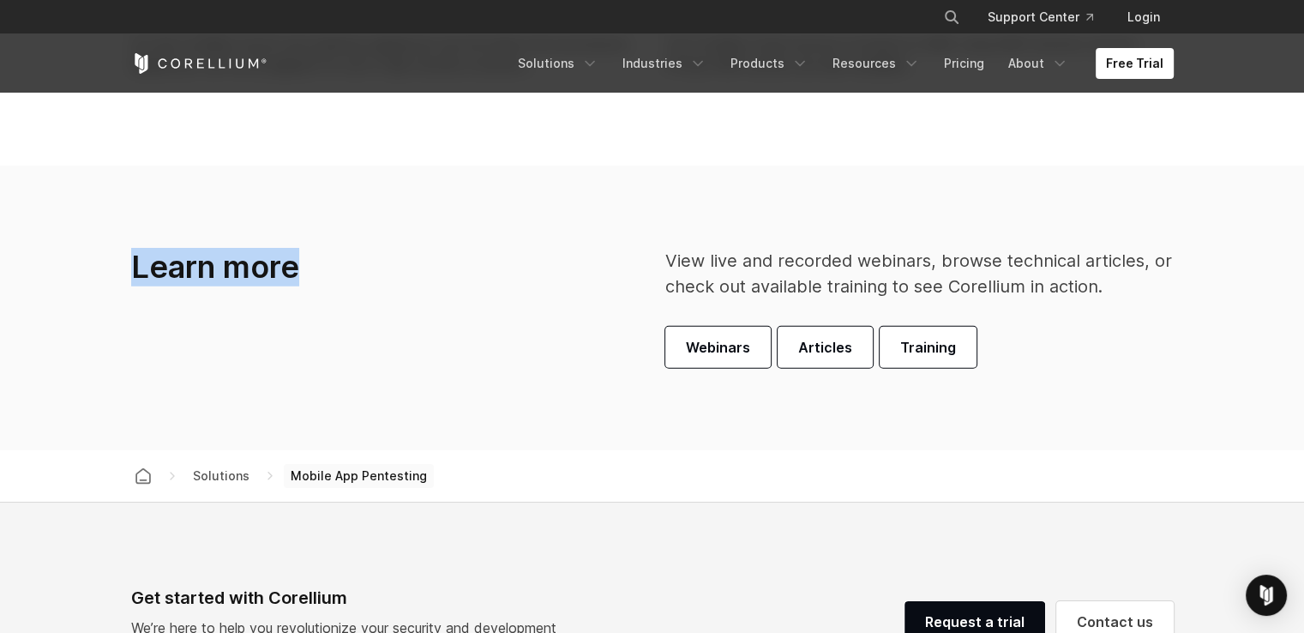
click at [343, 427] on section "Learn more View live and recorded webinars, browse technical articles, or check…" at bounding box center [652, 307] width 1304 height 285
